Goal: Check status: Verify the current state of an ongoing process or item

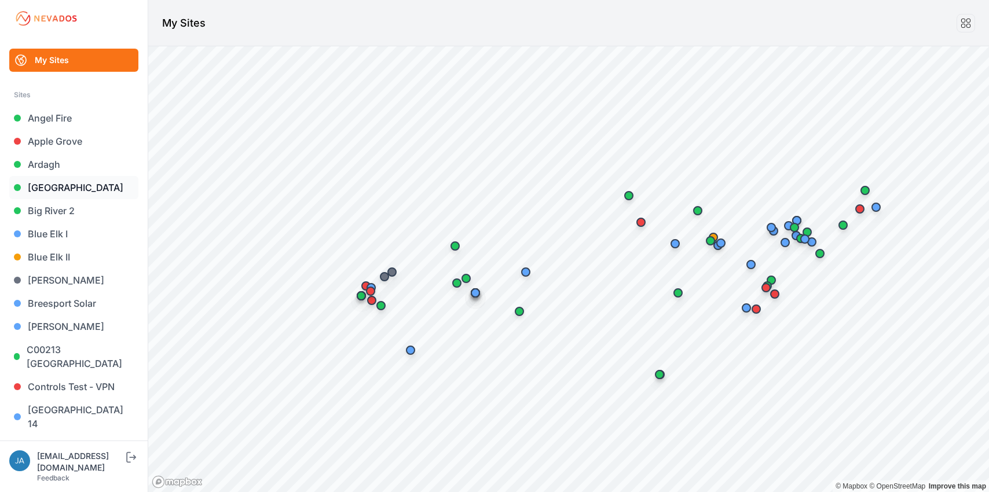
click at [67, 179] on link "[GEOGRAPHIC_DATA]" at bounding box center [73, 187] width 129 height 23
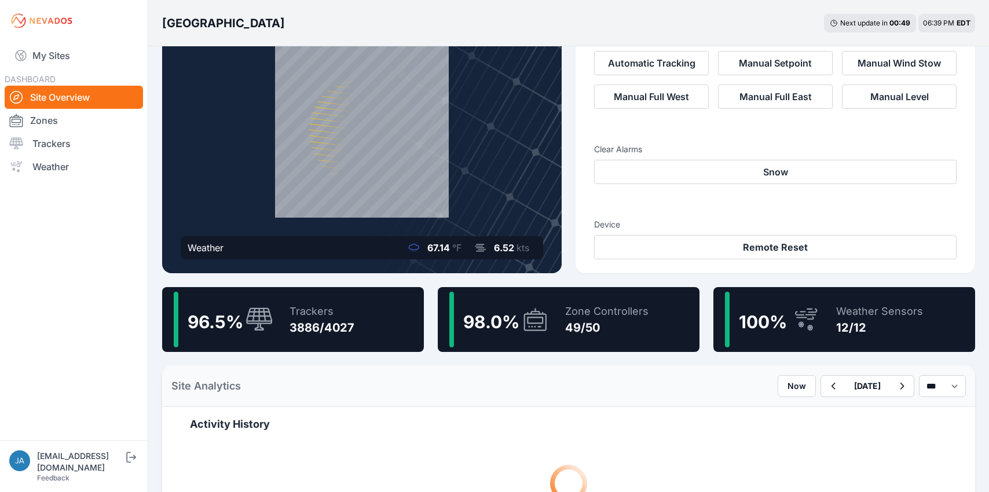
scroll to position [76, 0]
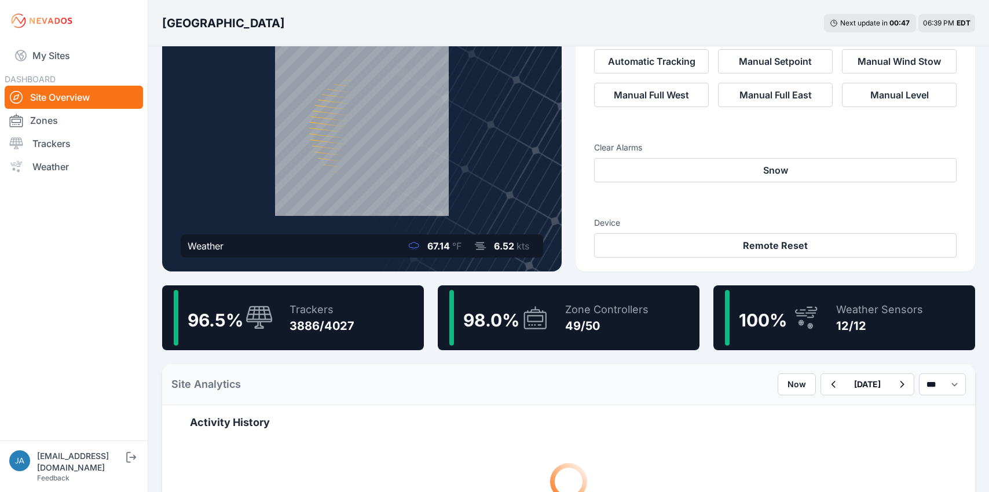
click at [284, 328] on div "Trackers 3886/4027" at bounding box center [316, 318] width 76 height 56
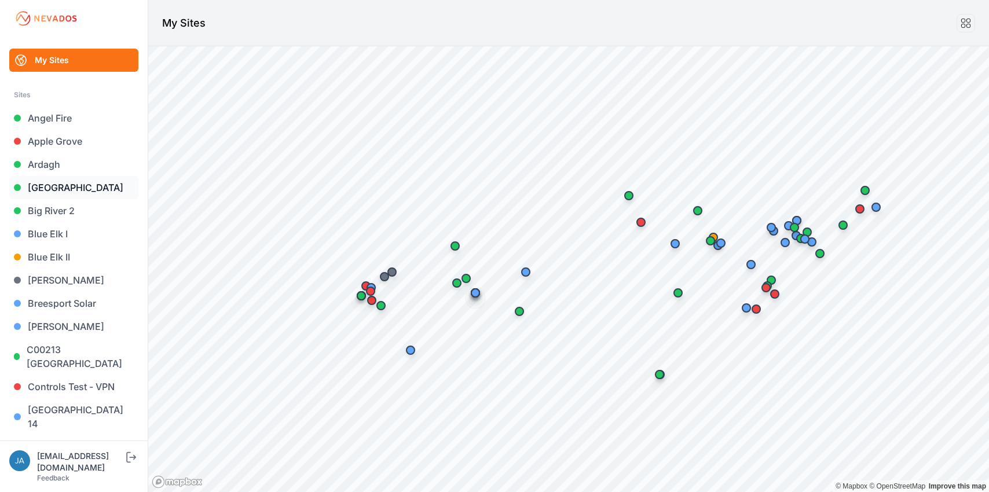
click at [56, 186] on link "[GEOGRAPHIC_DATA]" at bounding box center [73, 187] width 129 height 23
click at [70, 193] on link "[GEOGRAPHIC_DATA]" at bounding box center [73, 187] width 129 height 23
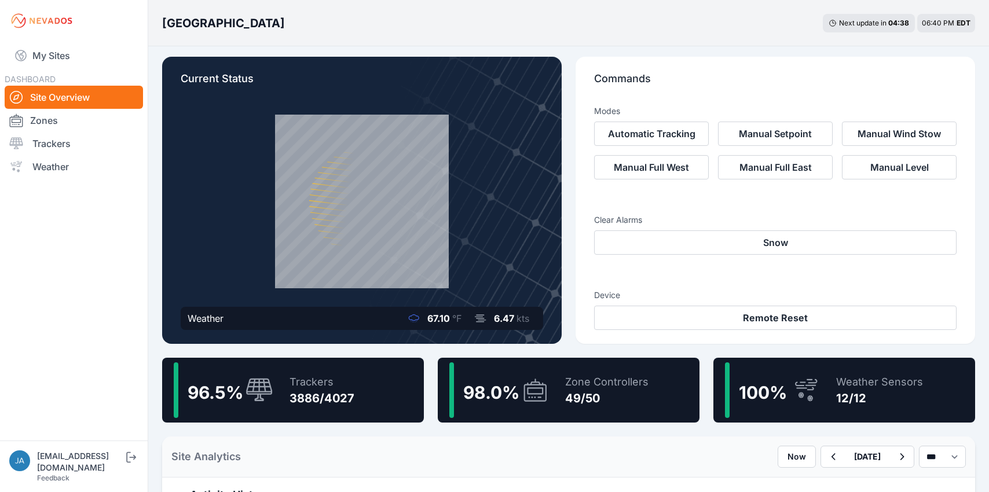
scroll to position [2, 0]
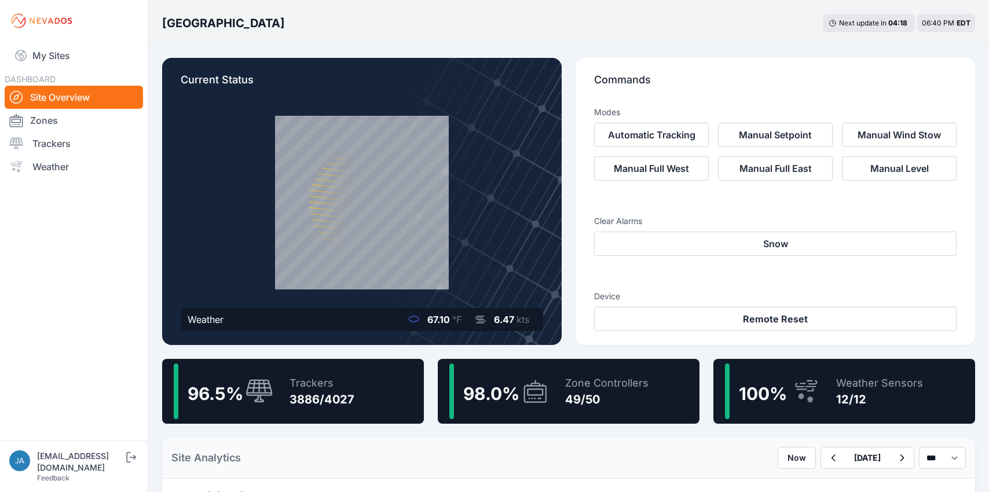
click at [609, 398] on div "49/50" at bounding box center [606, 399] width 83 height 16
click at [600, 396] on div "49/50" at bounding box center [606, 399] width 83 height 16
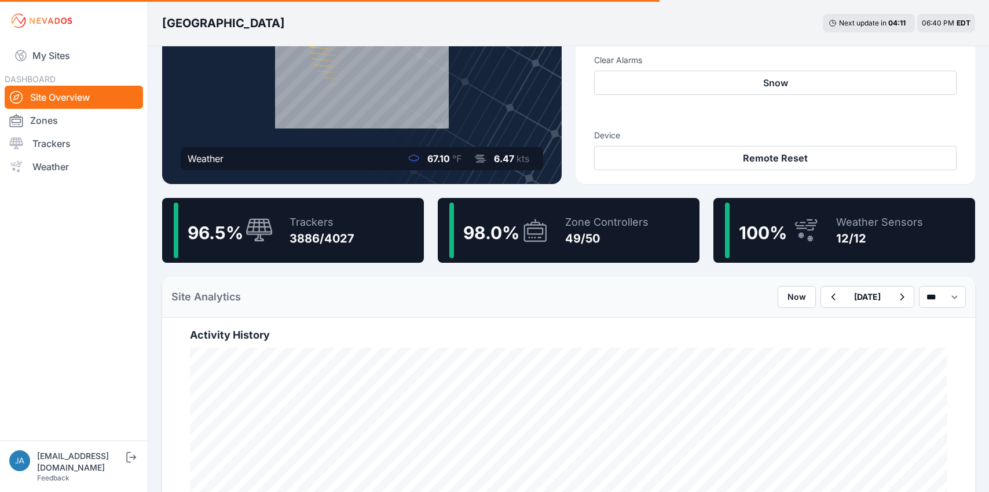
scroll to position [151, 0]
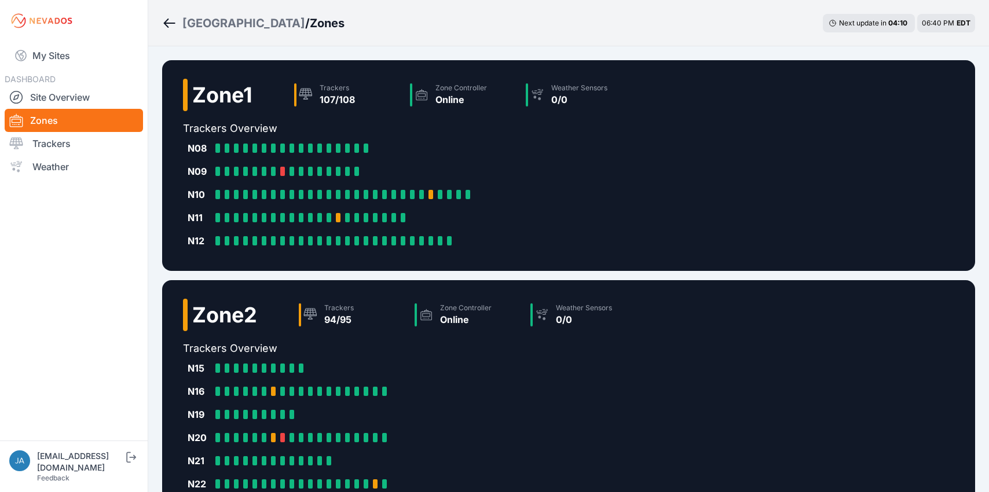
click at [618, 258] on div "Zone 1 Trackers 107/108 Zone Controller Online Weather Sensors 0/0 Trackers Ove…" at bounding box center [568, 165] width 813 height 211
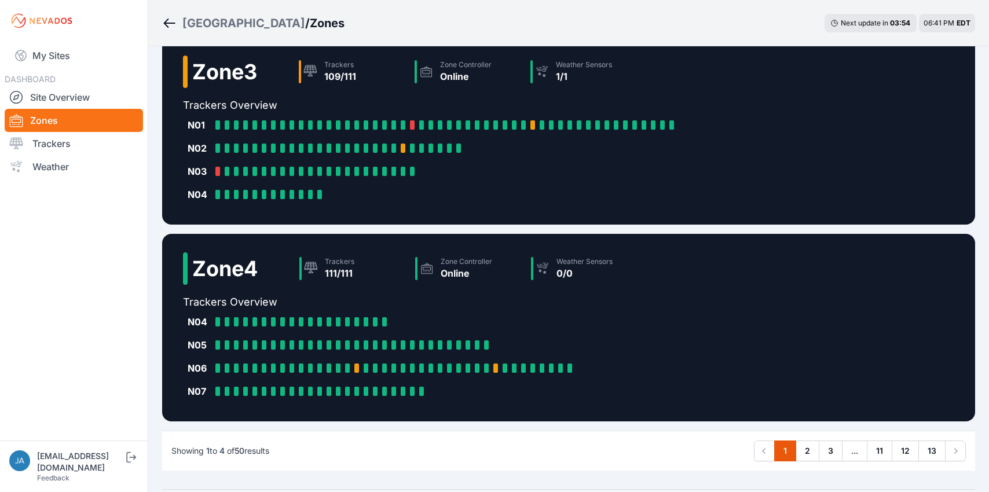
scroll to position [511, 0]
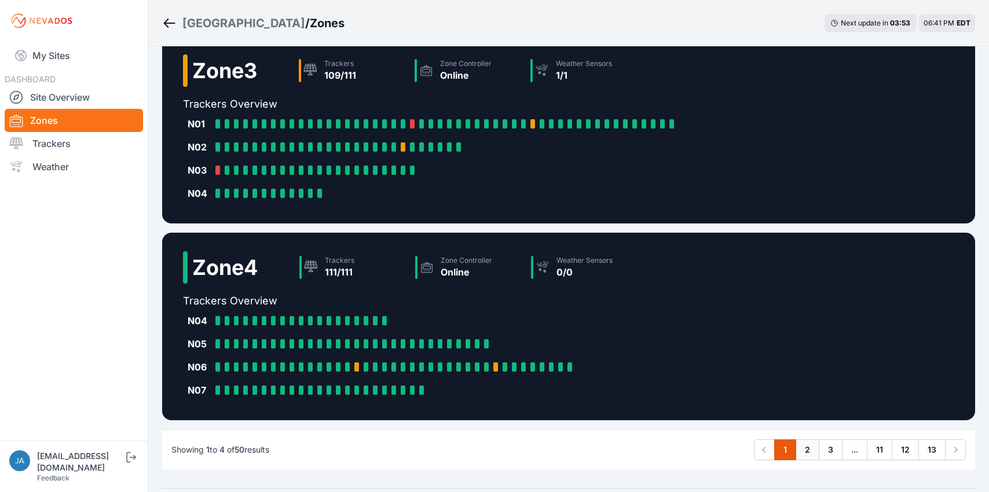
click at [810, 449] on link "2" at bounding box center [808, 450] width 24 height 21
click at [815, 452] on link "2" at bounding box center [808, 450] width 24 height 21
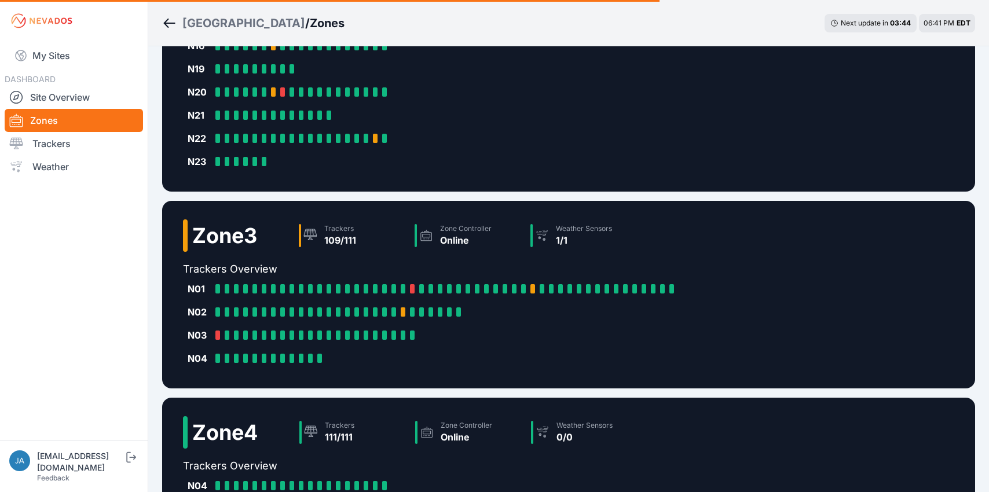
scroll to position [372, 0]
